Goal: Task Accomplishment & Management: Manage account settings

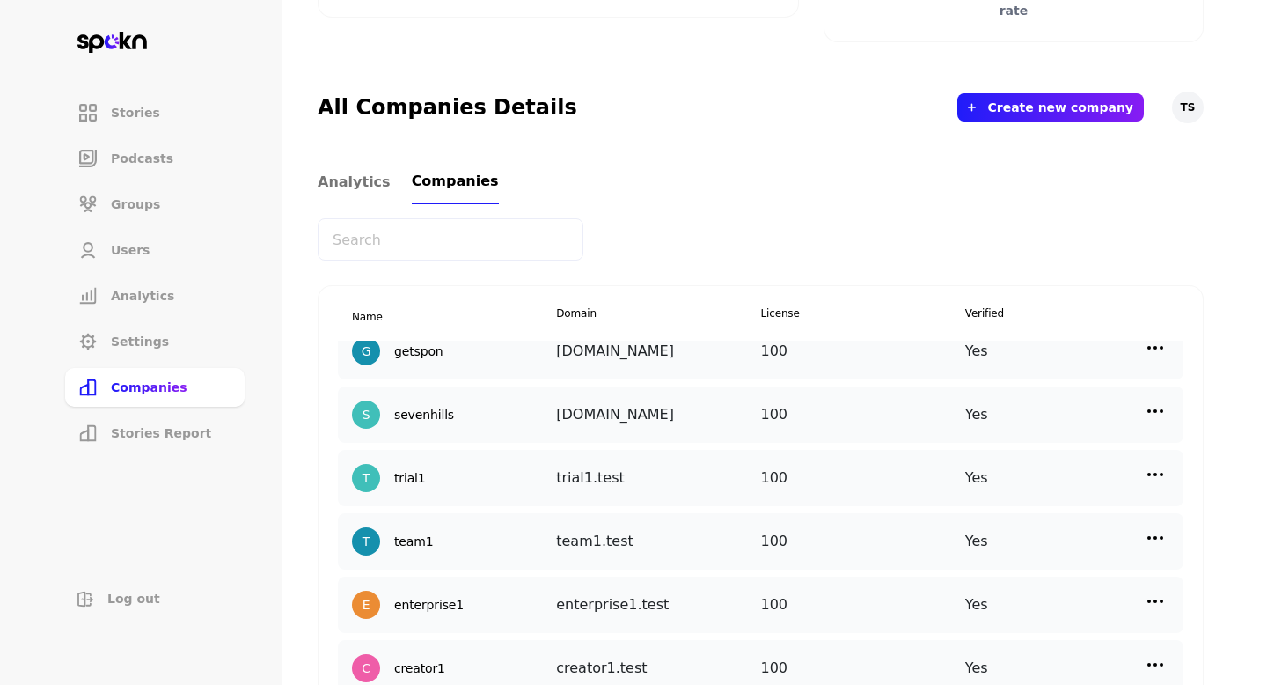
scroll to position [22, 0]
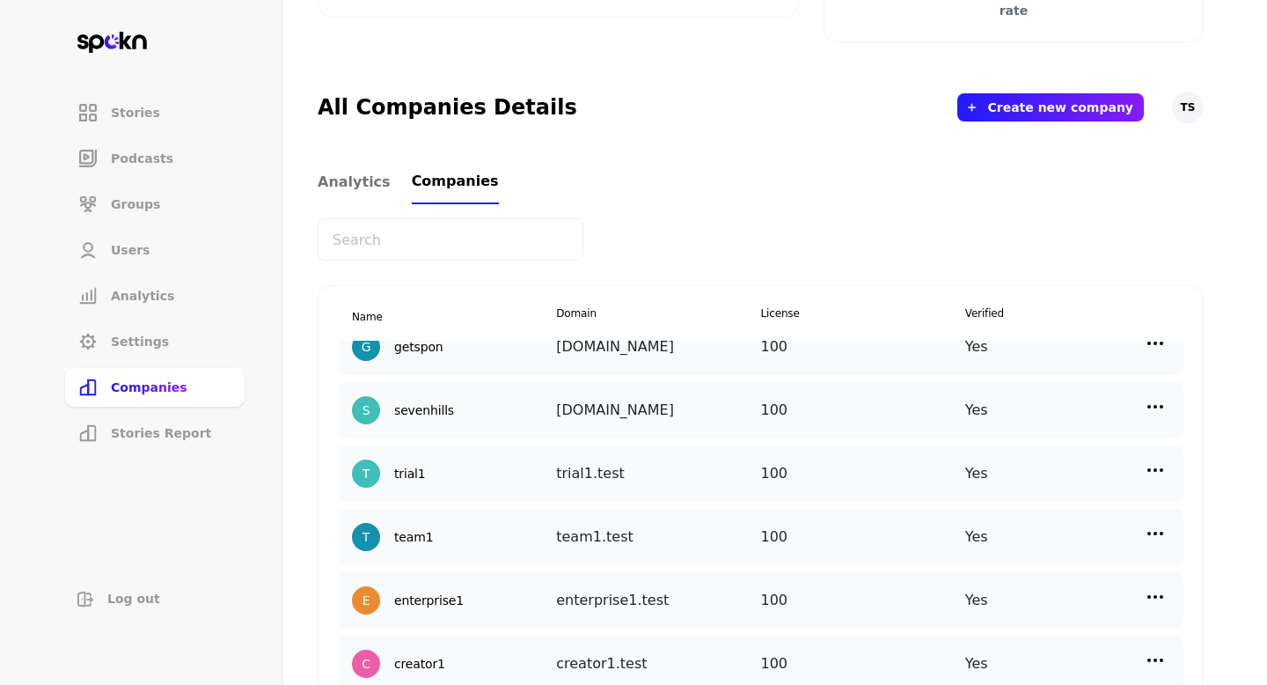
click at [1155, 408] on img at bounding box center [1155, 406] width 21 height 21
click at [1031, 447] on div "Edit" at bounding box center [1008, 443] width 176 height 41
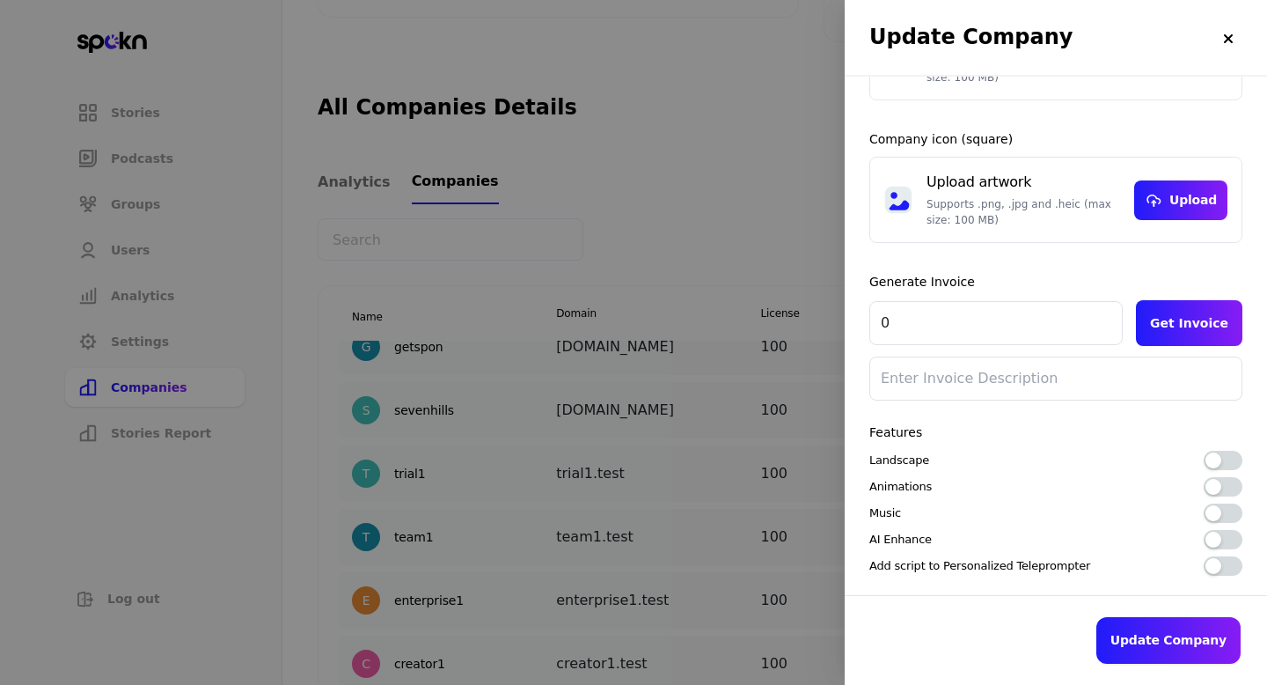
scroll to position [0, 0]
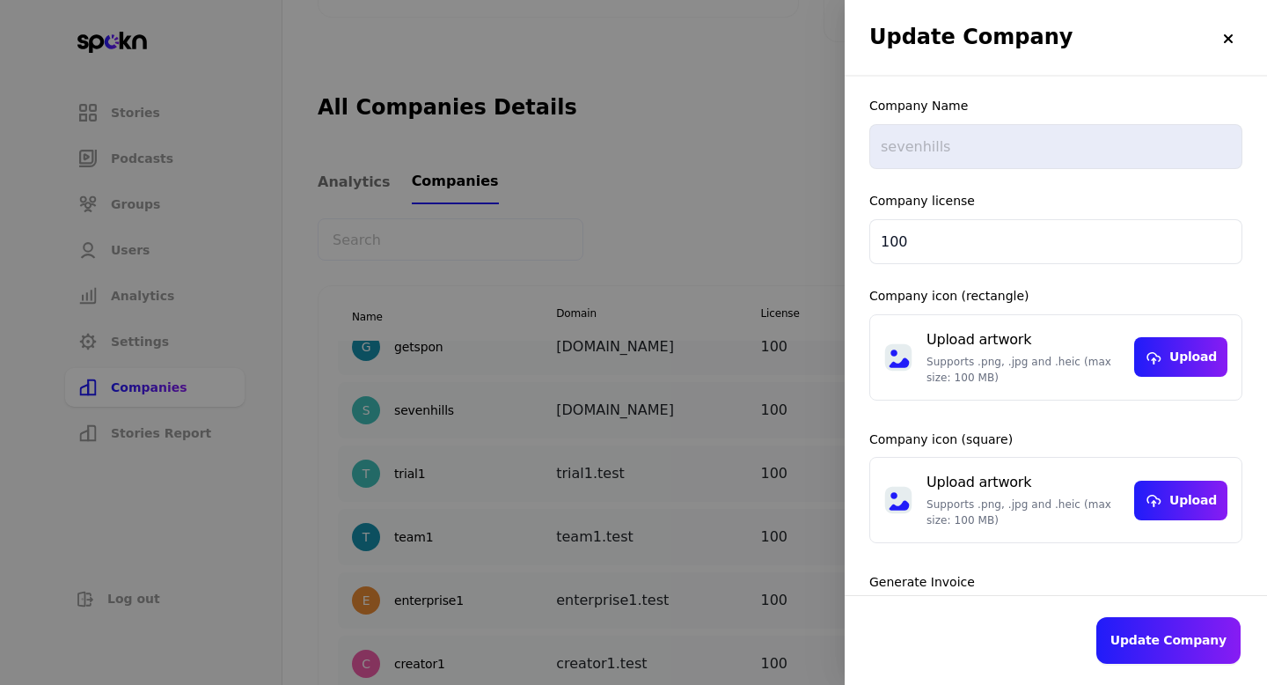
click at [1230, 43] on img at bounding box center [1228, 39] width 14 height 14
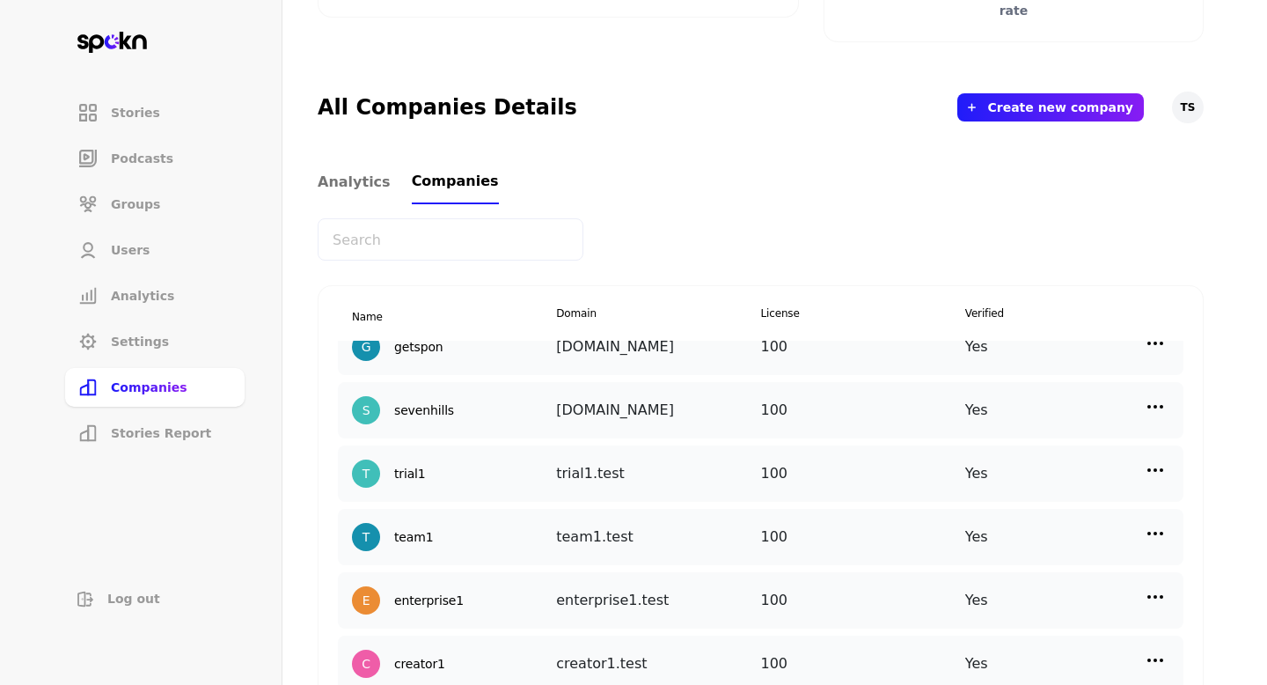
click at [1160, 404] on img at bounding box center [1155, 406] width 21 height 21
click at [983, 488] on p "Manage Users" at bounding box center [998, 484] width 87 height 19
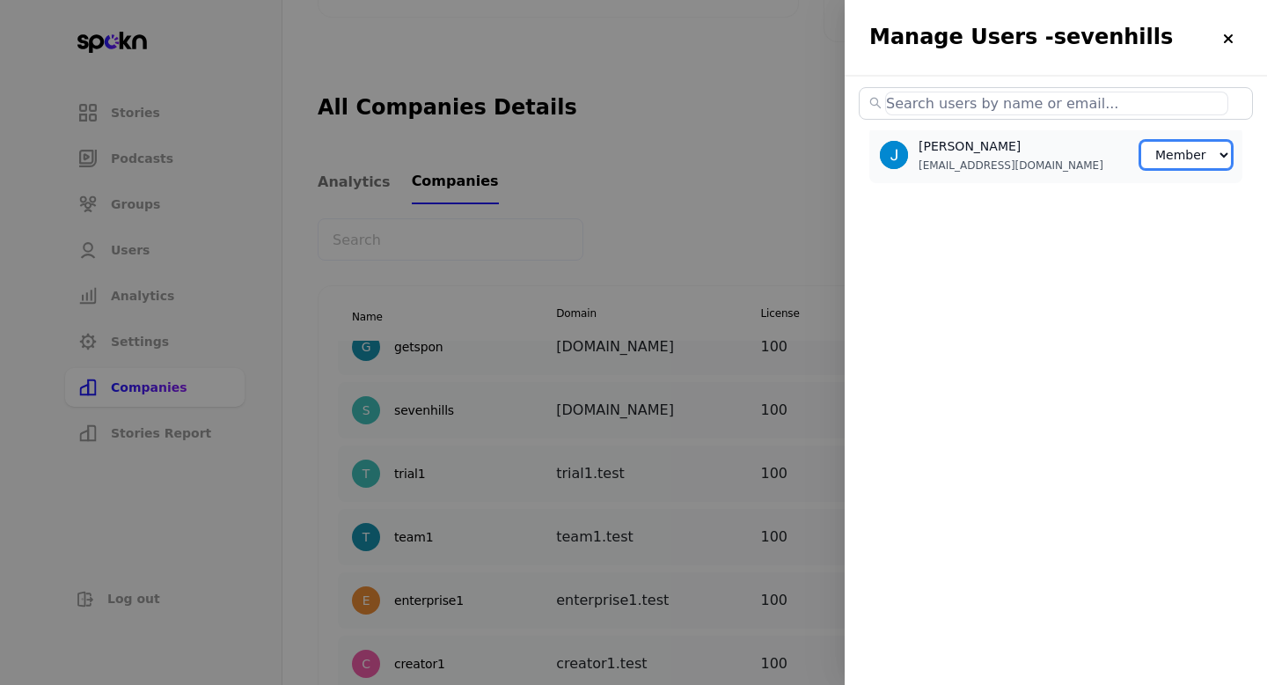
click at [1175, 152] on select "Member Creator Admin" at bounding box center [1186, 155] width 92 height 28
click at [612, 165] on div at bounding box center [633, 342] width 1267 height 685
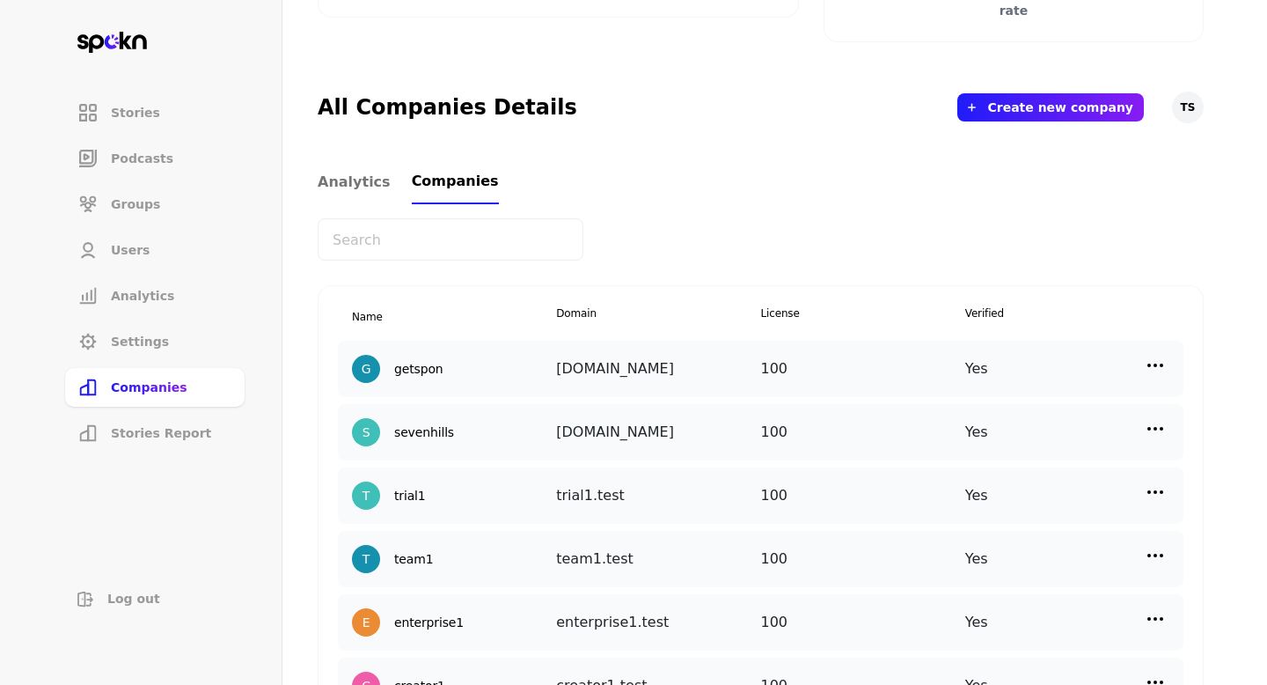
click at [1155, 363] on img at bounding box center [1155, 365] width 21 height 21
click at [1021, 444] on p "Manage Users" at bounding box center [998, 443] width 87 height 19
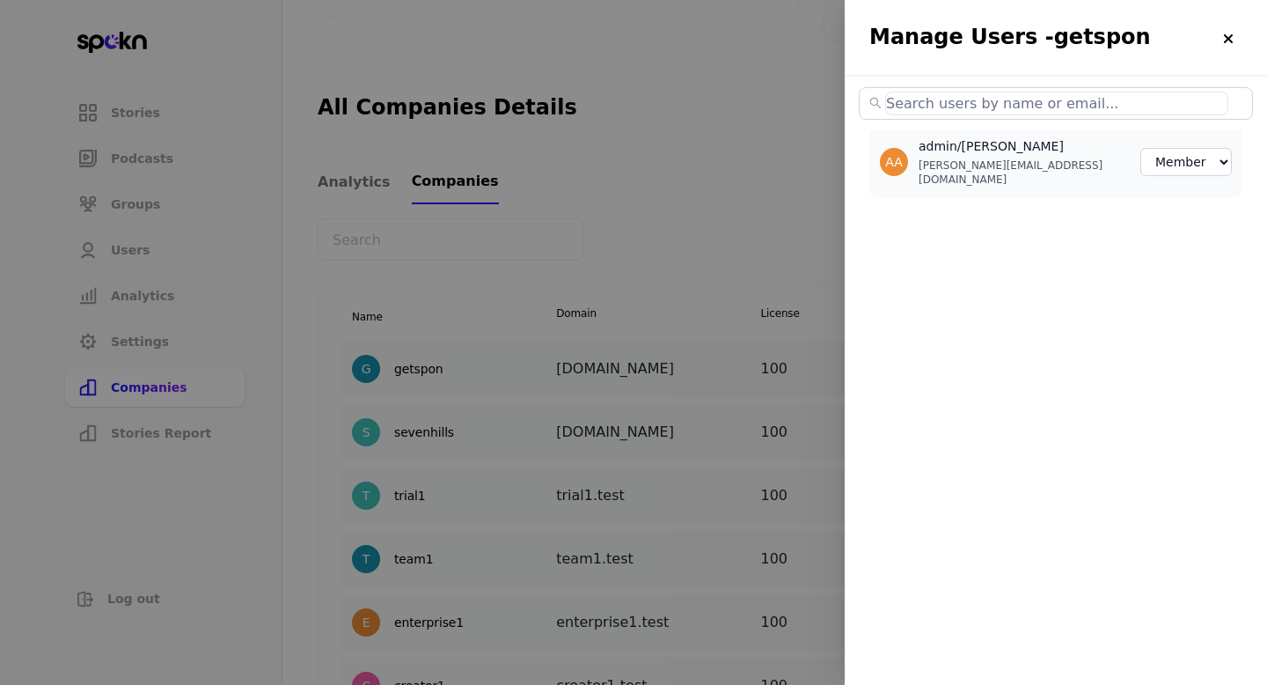
click at [703, 193] on div at bounding box center [633, 342] width 1267 height 685
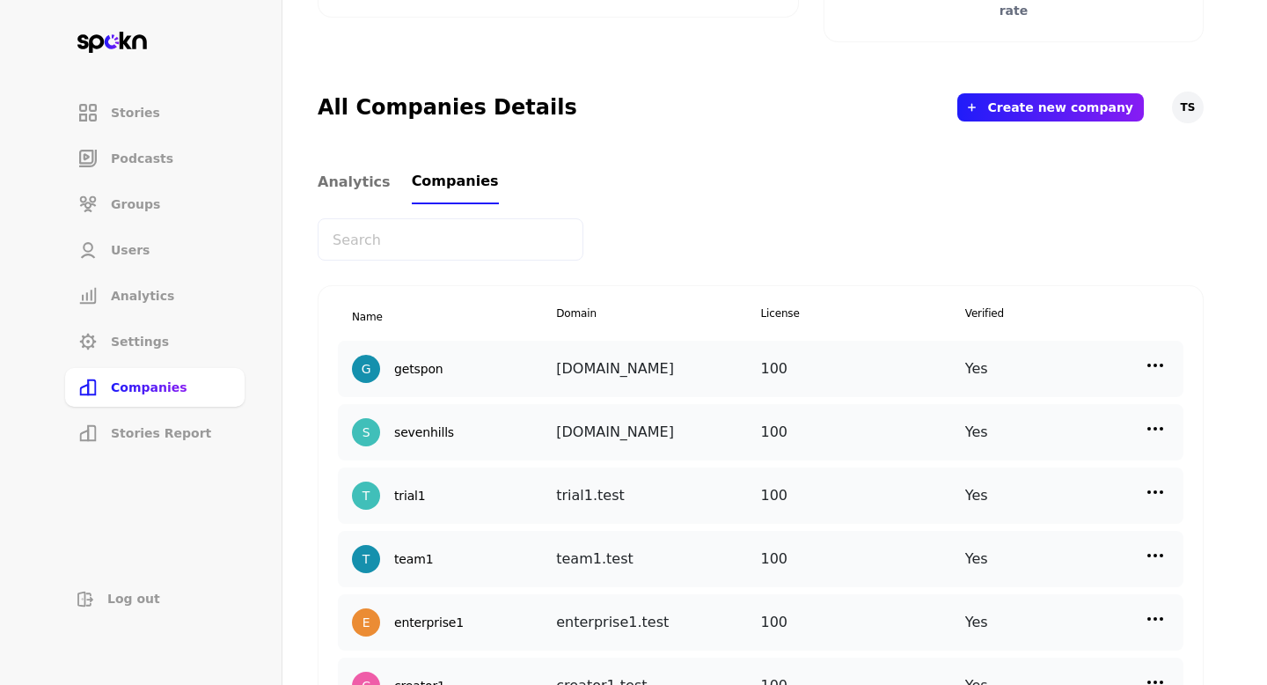
click at [527, 237] on input "text" at bounding box center [451, 239] width 266 height 42
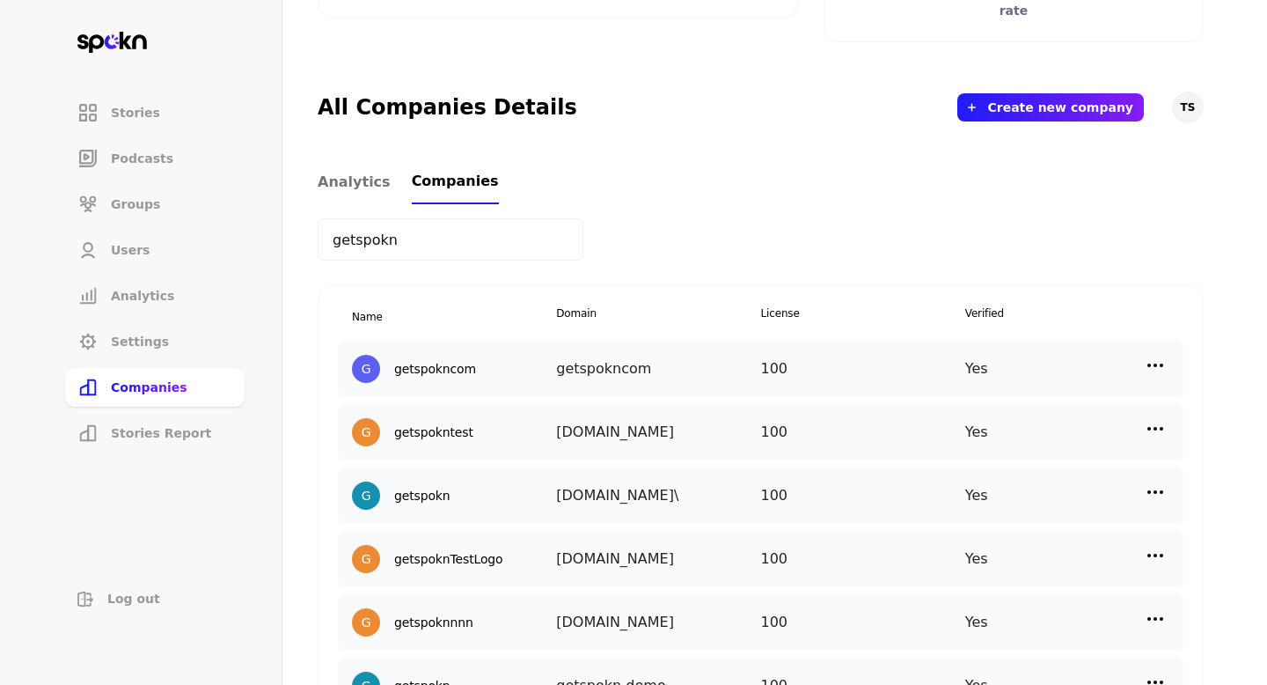
click at [461, 237] on input "getspokn" at bounding box center [451, 239] width 266 height 42
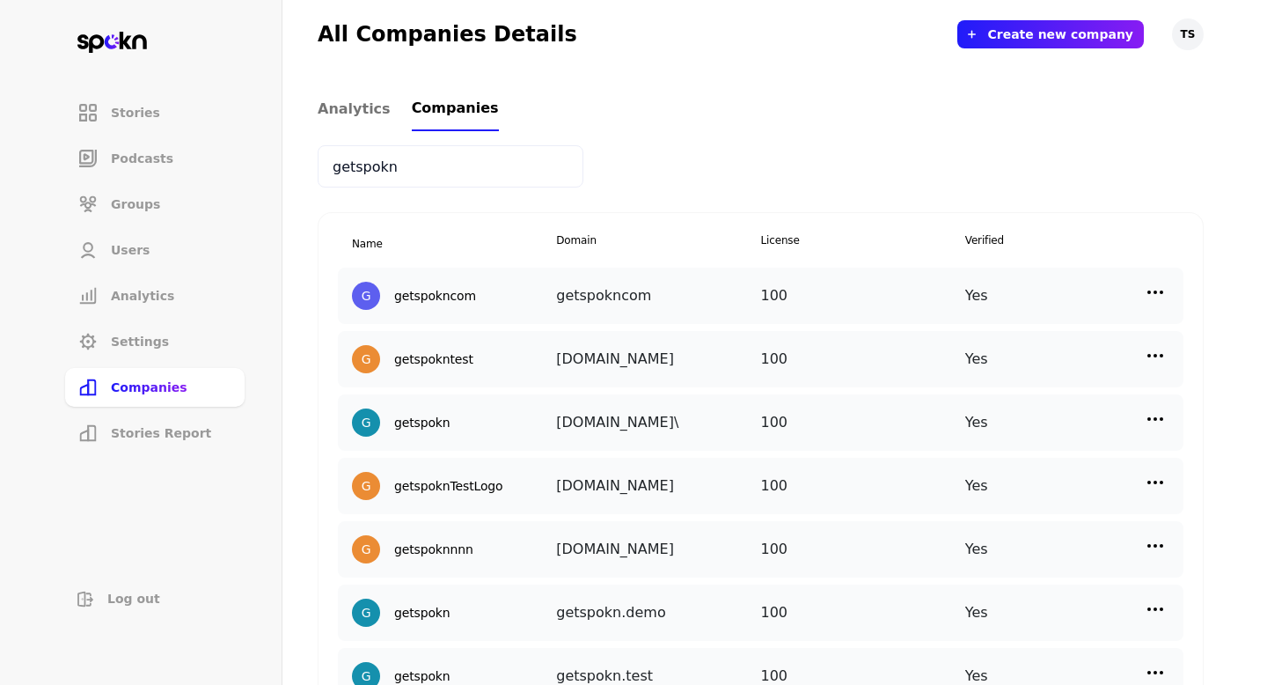
scroll to position [567, 0]
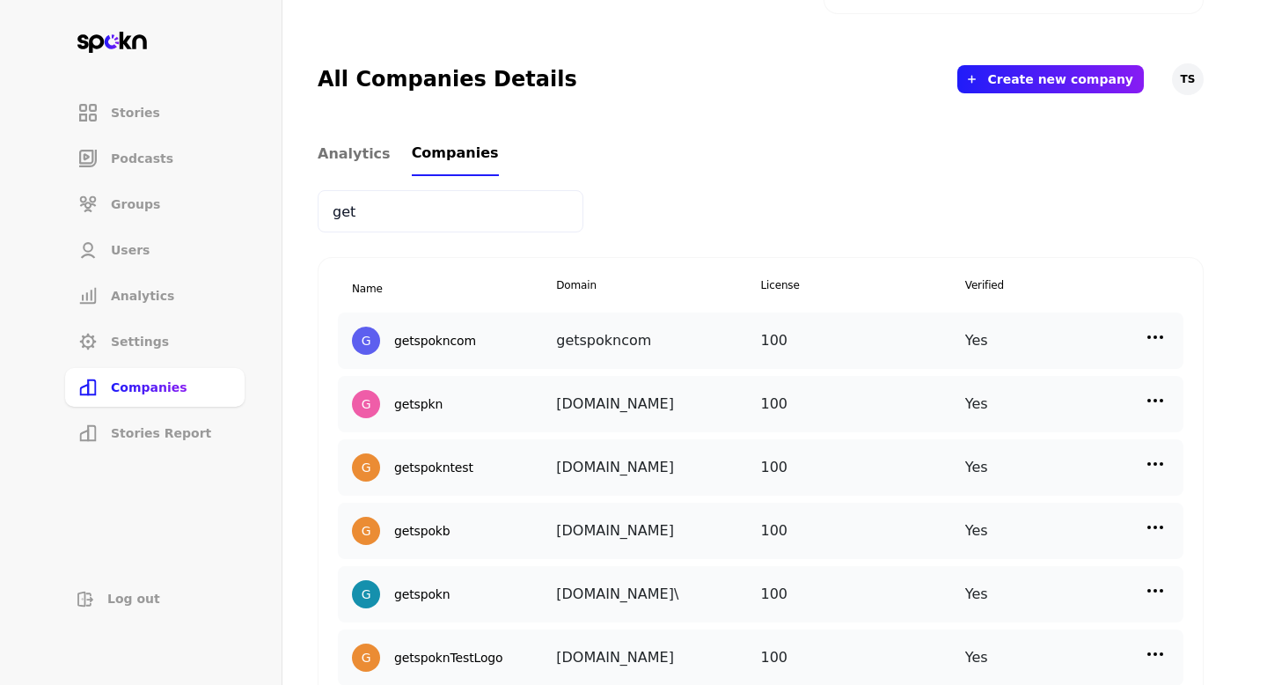
type input "get"
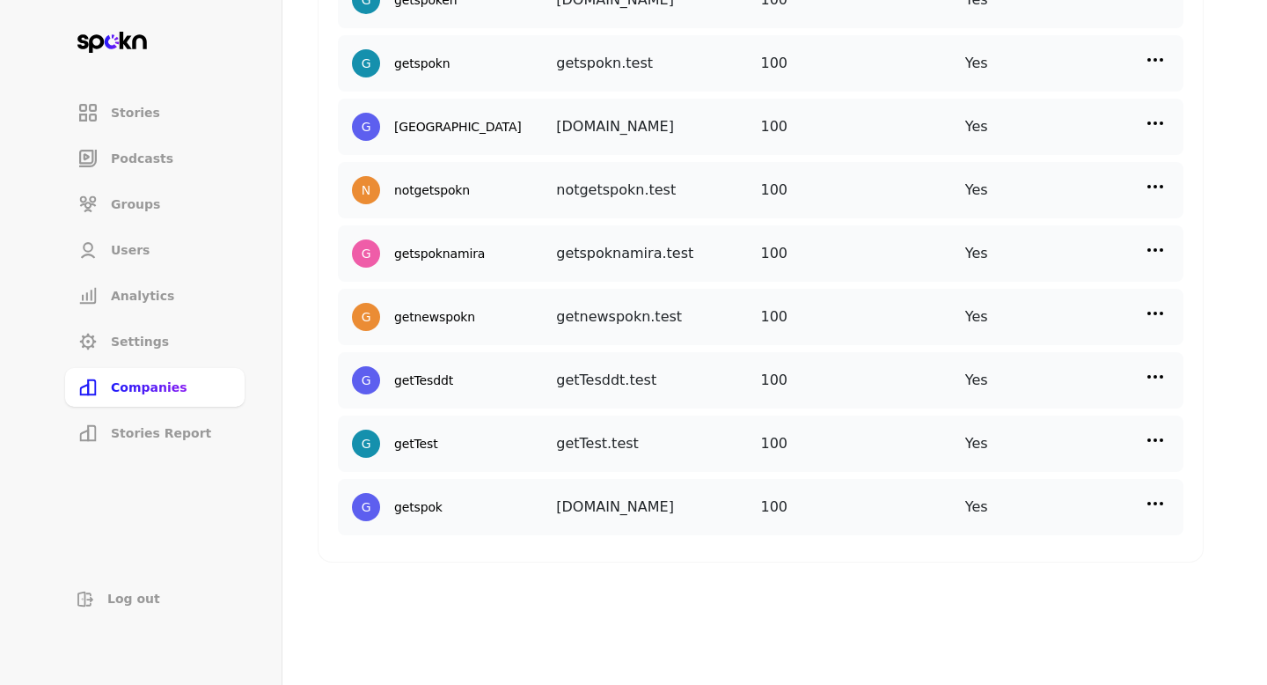
scroll to position [1111, 0]
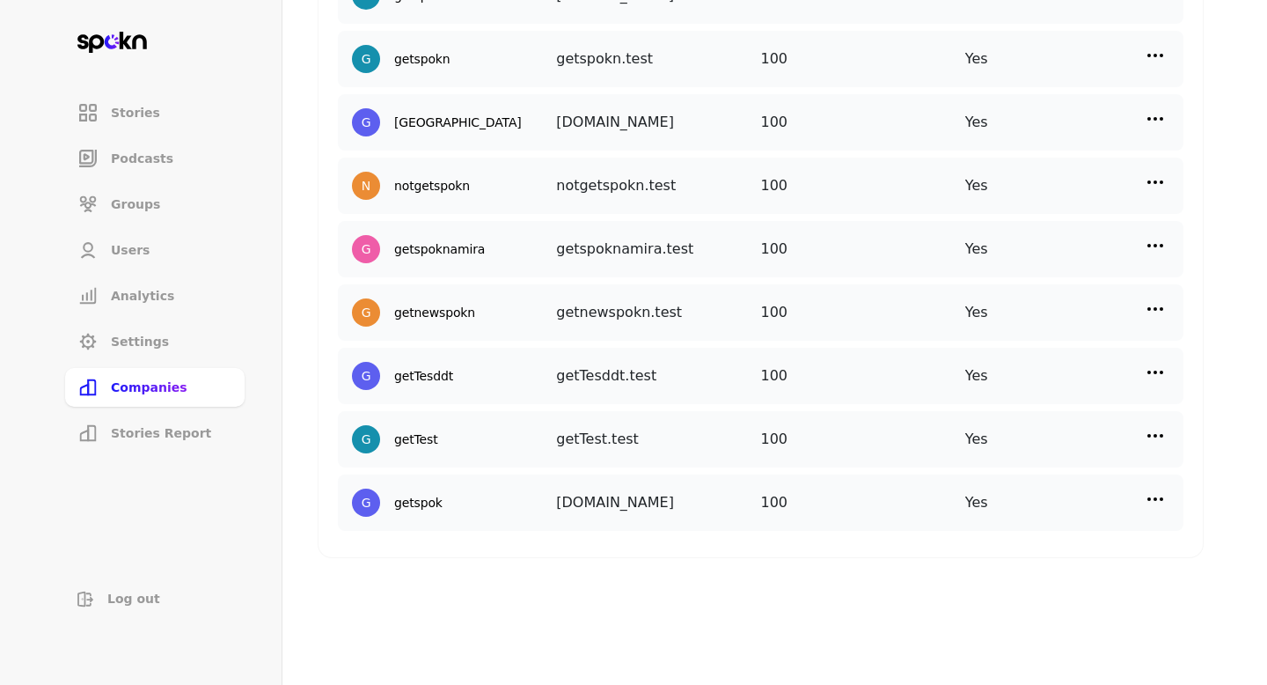
click at [1162, 491] on img at bounding box center [1155, 498] width 21 height 21
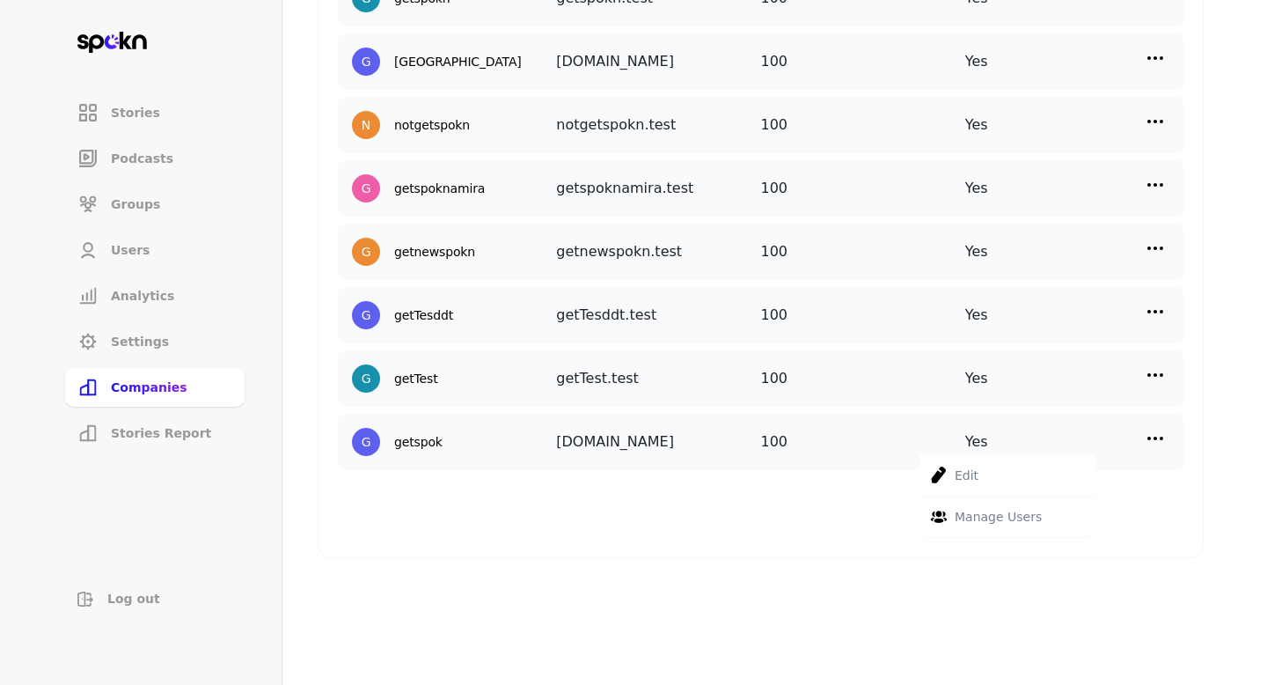
click at [1023, 508] on p "Manage Users" at bounding box center [998, 516] width 87 height 19
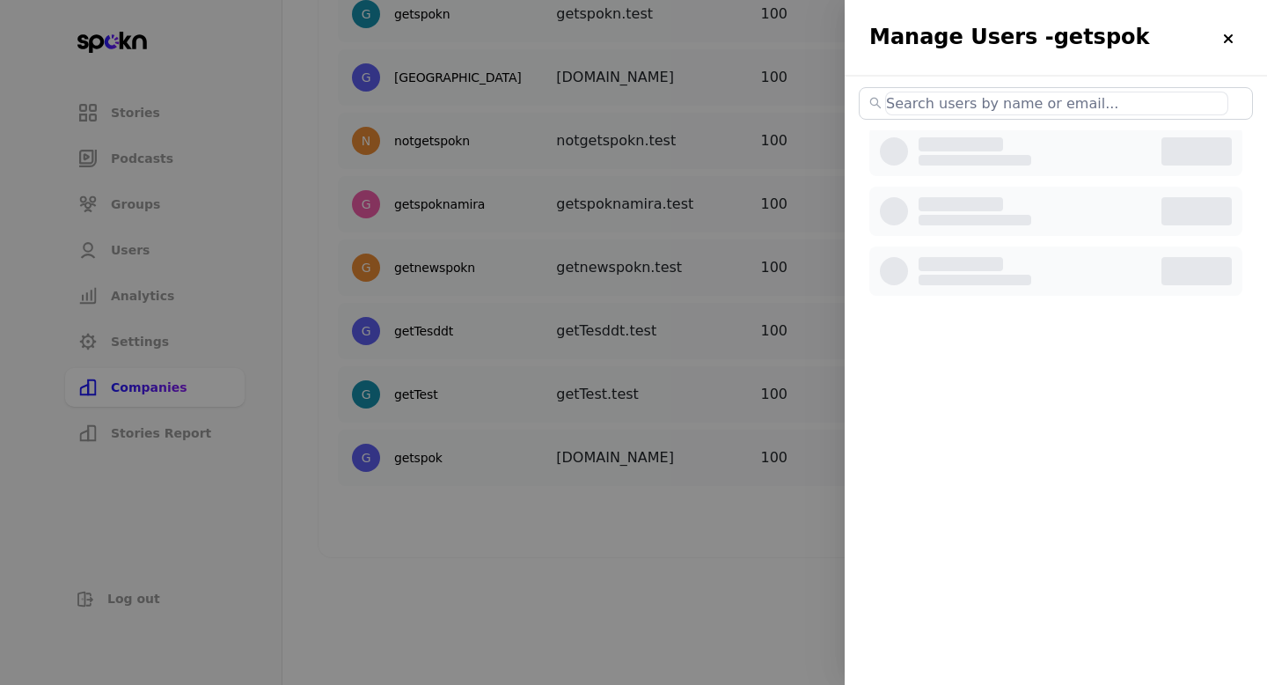
scroll to position [498, 0]
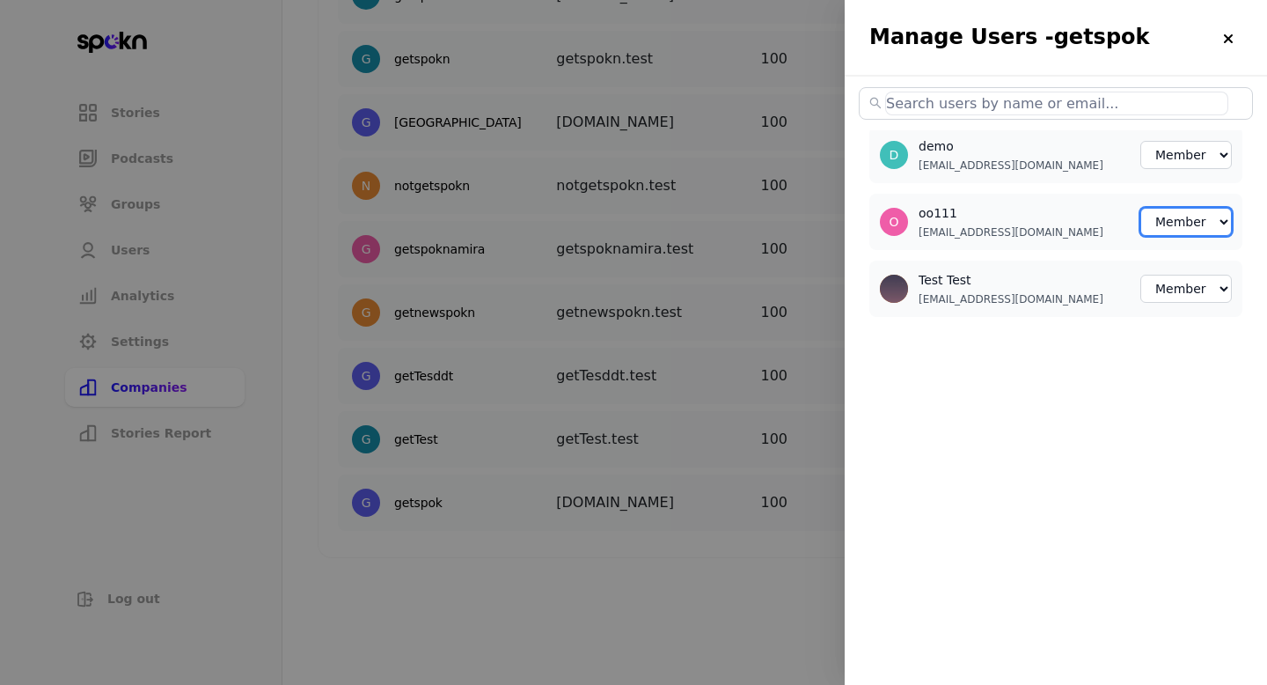
click at [1200, 209] on select "Member Creator Admin" at bounding box center [1186, 222] width 92 height 28
click at [1218, 160] on select "Member Creator Admin" at bounding box center [1186, 155] width 92 height 28
